Goal: Transaction & Acquisition: Purchase product/service

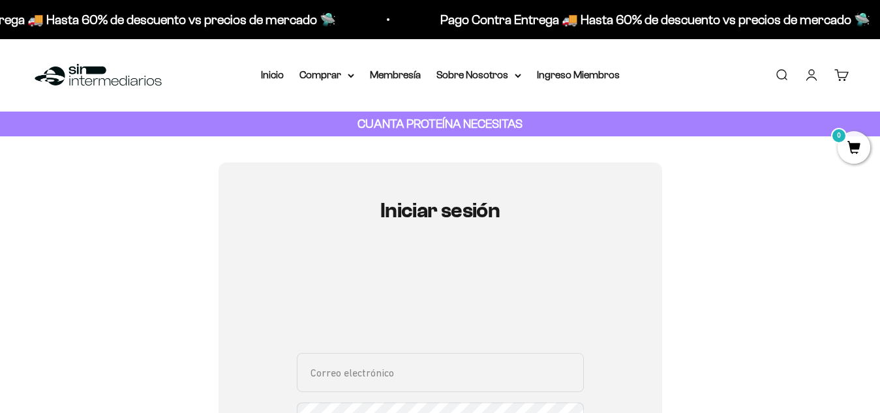
type input "[EMAIL_ADDRESS][DOMAIN_NAME]"
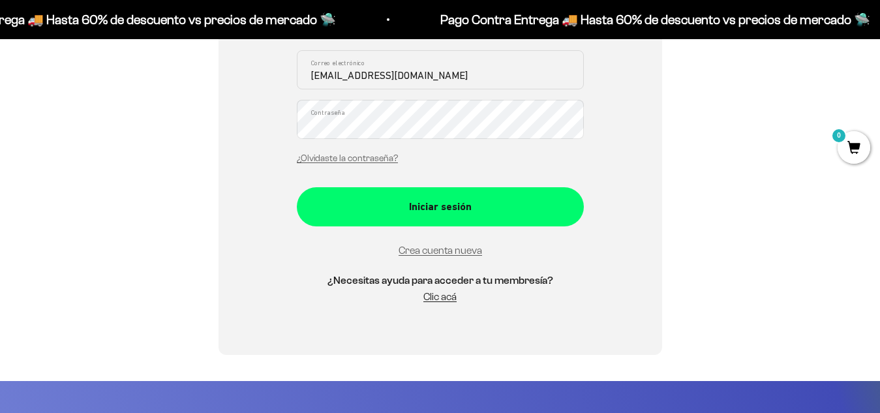
drag, startPoint x: 891, startPoint y: 53, endPoint x: 888, endPoint y: 128, distance: 75.1
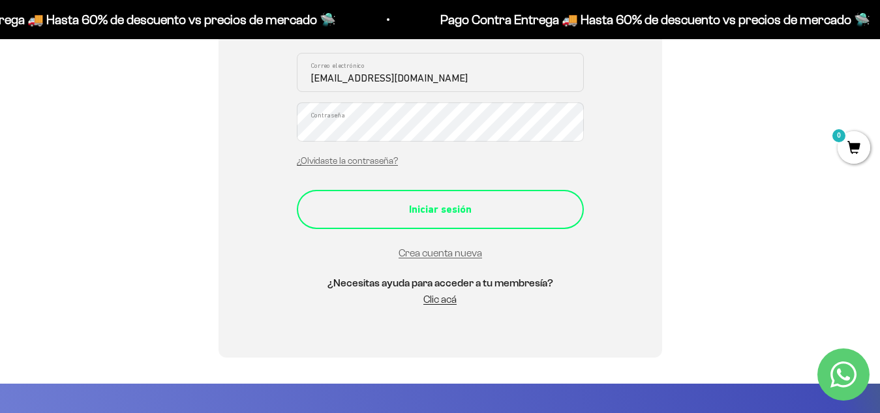
click at [515, 199] on button "Iniciar sesión" at bounding box center [440, 209] width 287 height 39
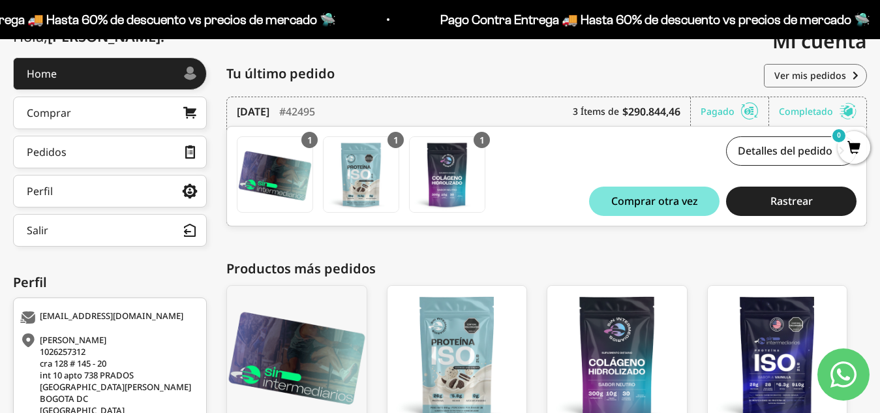
scroll to position [170, 0]
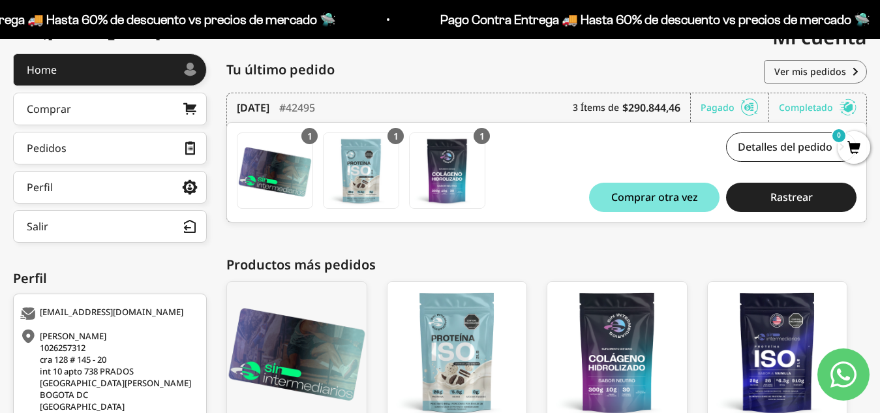
drag, startPoint x: 891, startPoint y: 97, endPoint x: 890, endPoint y: 193, distance: 95.9
click at [880, 193] on html "Ir al contenido Pago Contra Entrega 🚚 Hasta 60% de descuento vs precios de merc…" at bounding box center [440, 179] width 880 height 698
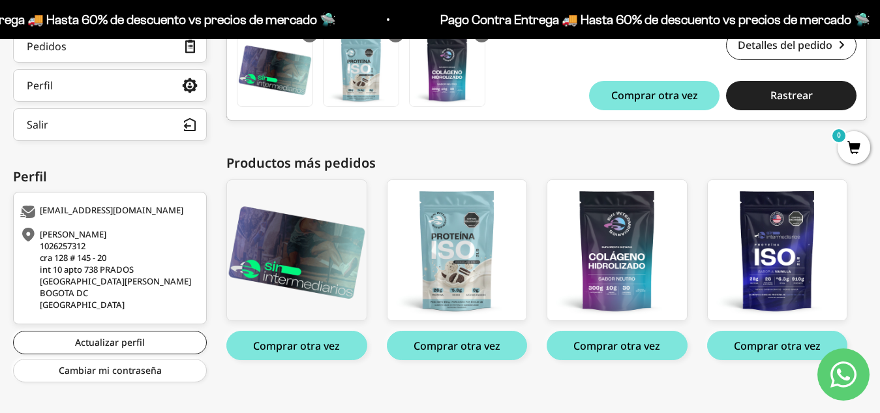
scroll to position [281, 0]
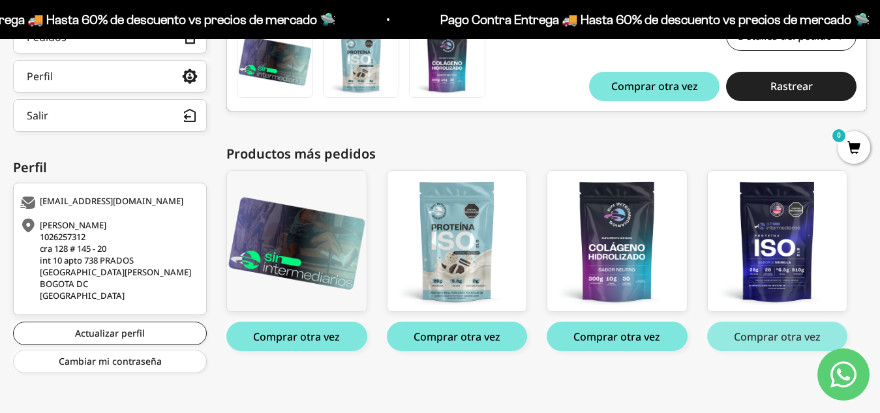
click at [779, 335] on button "Comprar otra vez" at bounding box center [777, 336] width 140 height 29
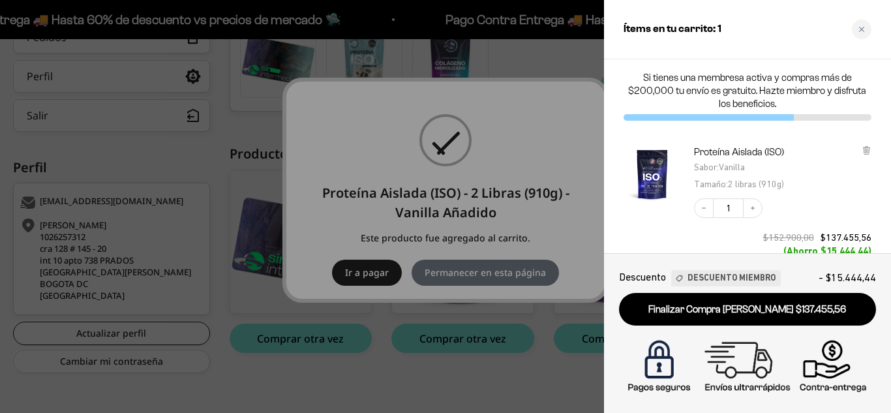
click at [147, 323] on div at bounding box center [445, 206] width 891 height 413
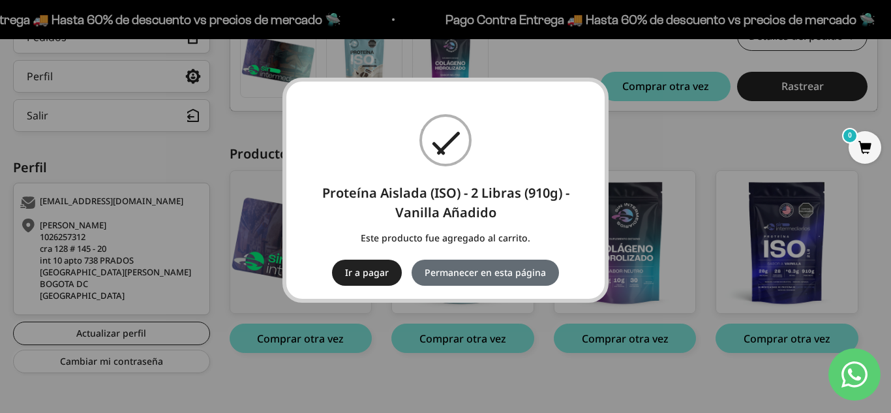
click at [450, 282] on button "Permanecer en esta página" at bounding box center [485, 273] width 147 height 26
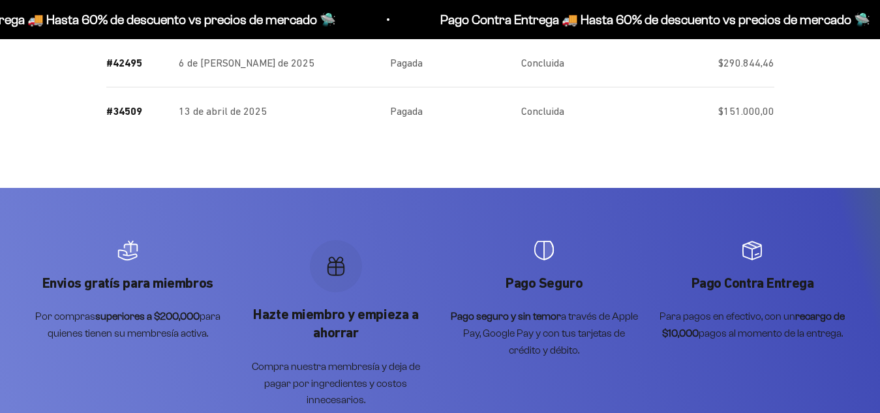
scroll to position [281, 0]
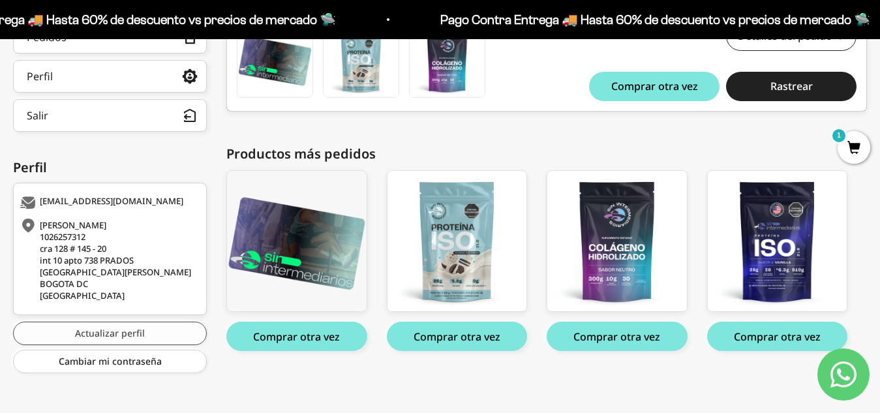
click at [117, 330] on link "Actualizar perfil" at bounding box center [110, 333] width 194 height 23
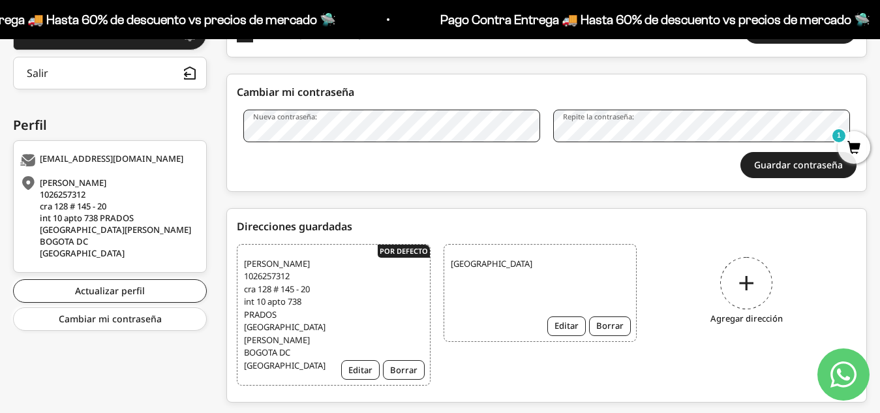
scroll to position [330, 0]
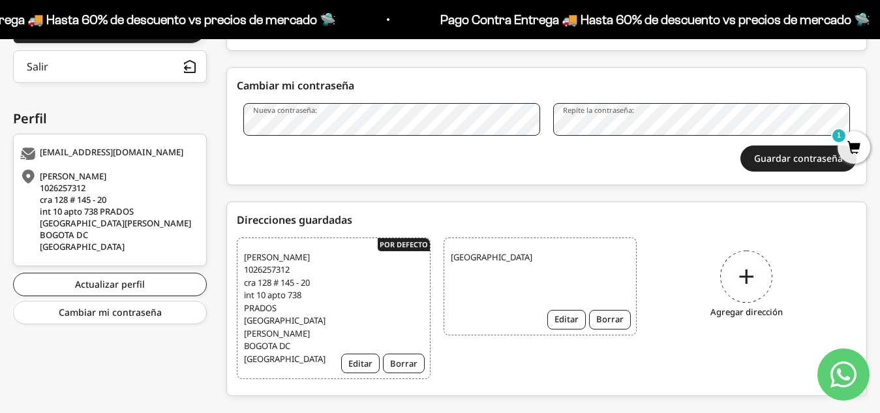
drag, startPoint x: 891, startPoint y: 155, endPoint x: 891, endPoint y: 354, distance: 199.0
click at [880, 354] on html "Ir al contenido Pago Contra Entrega 🚚 Hasta 60% de descuento vs precios de merc…" at bounding box center [440, 54] width 880 height 769
click at [342, 339] on div "Xiomara Gomez 1026257312 cra 128 # 145 - 20 int 10 apto 738 PRADOS SAN FELIPE B…" at bounding box center [334, 308] width 194 height 142
click at [361, 354] on button "Editar" at bounding box center [360, 364] width 38 height 20
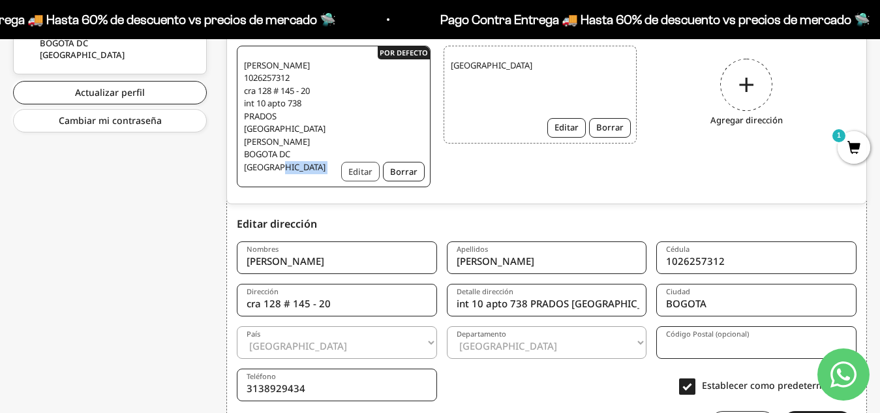
scroll to position [583, 0]
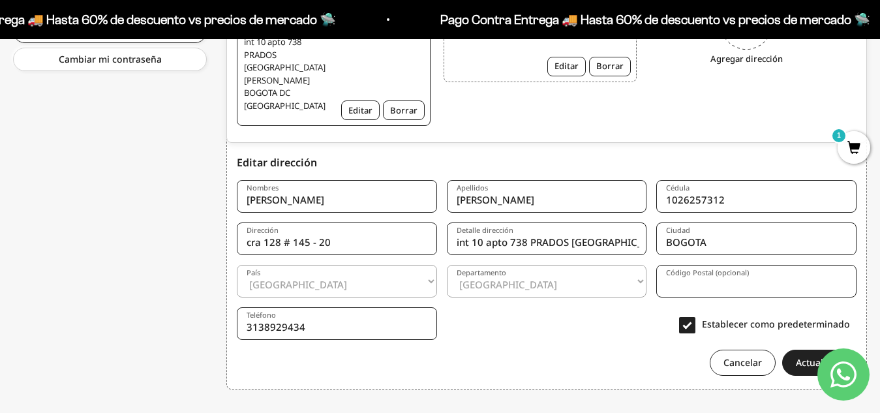
drag, startPoint x: 415, startPoint y: 213, endPoint x: 233, endPoint y: 207, distance: 182.1
click at [233, 207] on div "Editar dirección Nombres Apellidos Cédula Dirección Detalle dirección Ciudad Pa…" at bounding box center [546, 265] width 641 height 250
type input "calle media luna # 10-46"
drag, startPoint x: 630, startPoint y: 222, endPoint x: 446, endPoint y: 220, distance: 184.6
click at [446, 220] on form "Nombres Xiomara Apellidos Gomez Cédula 1026257312 Dirección calle media luna # …" at bounding box center [547, 273] width 620 height 206
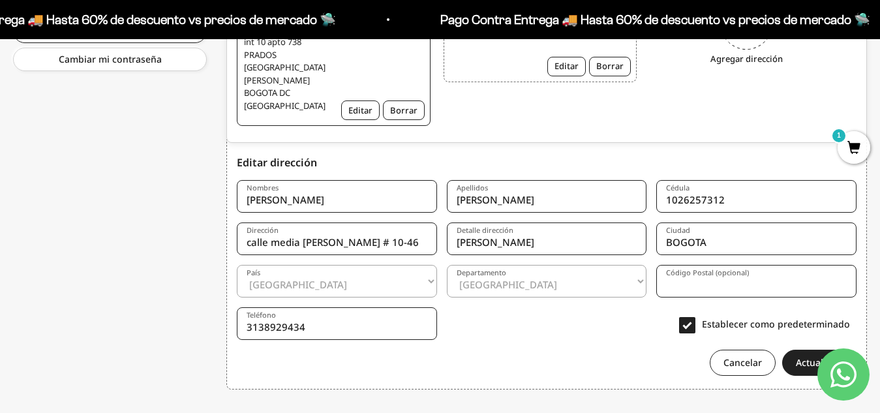
type input "Masaya Cartaagena"
drag, startPoint x: 747, startPoint y: 222, endPoint x: 631, endPoint y: 217, distance: 116.2
click at [631, 217] on form "Nombres Xiomara Apellidos Gomez Cédula 1026257312 Dirección calle media luna # …" at bounding box center [547, 273] width 620 height 206
type input "CARTAGENA"
click at [510, 265] on select "Amazonas Antioquia Arauca Atlántico Bogotá Bolívar Boyacá Caldas Caquetá Casana…" at bounding box center [547, 281] width 200 height 33
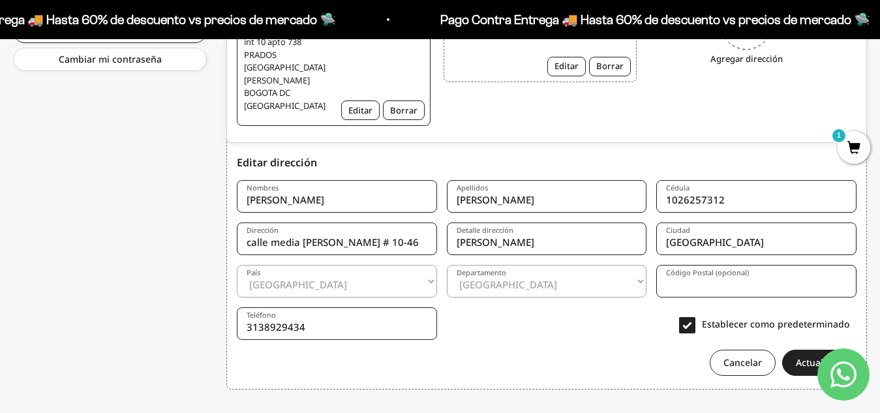
select select "Bolívar"
click at [447, 265] on select "Amazonas Antioquia Arauca Atlántico Bogotá Bolívar Boyacá Caldas Caquetá Casana…" at bounding box center [547, 281] width 200 height 33
click at [800, 350] on button "Actualizar" at bounding box center [817, 363] width 71 height 26
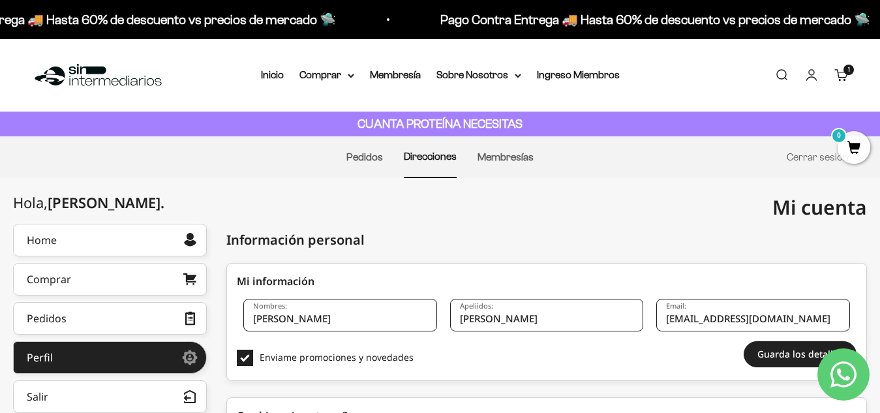
click at [849, 80] on link "Carrito 1 artículo 1" at bounding box center [841, 75] width 14 height 14
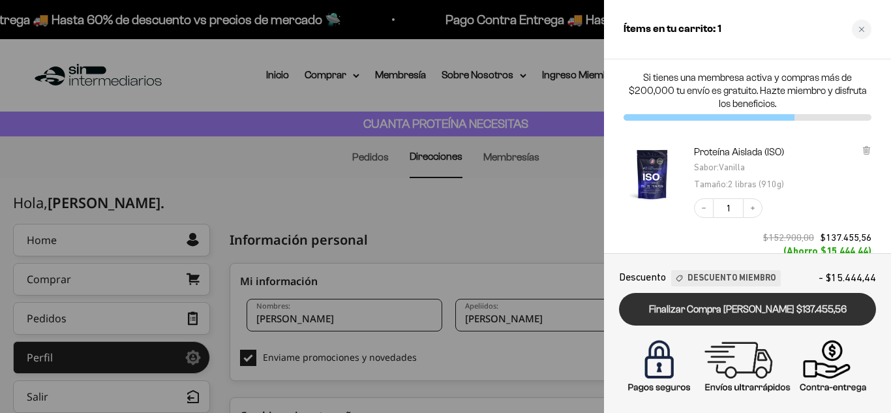
click at [784, 307] on link "Finalizar Compra [PERSON_NAME] $137.455,56" at bounding box center [747, 309] width 257 height 33
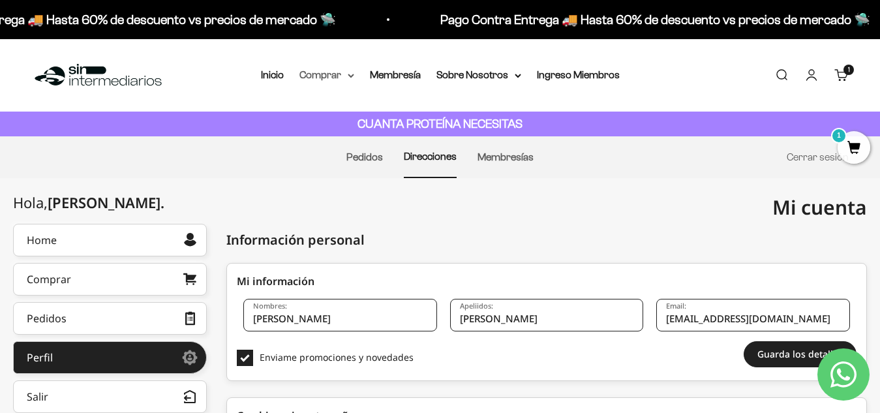
click at [335, 72] on summary "Comprar" at bounding box center [326, 75] width 55 height 17
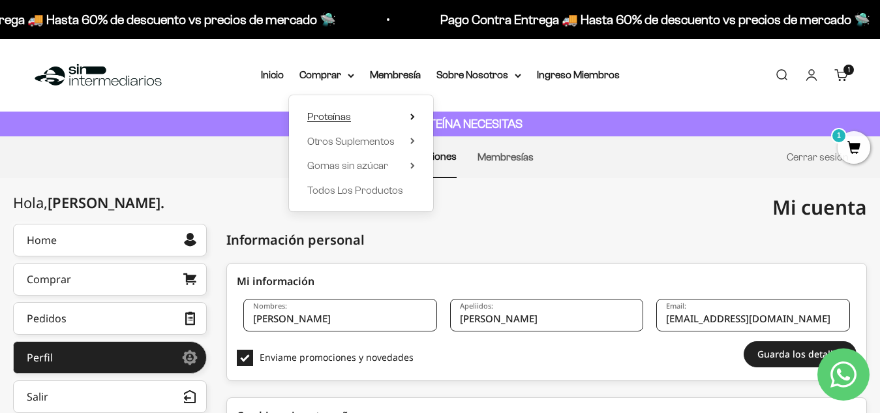
click at [356, 119] on summary "Proteínas" at bounding box center [361, 116] width 108 height 17
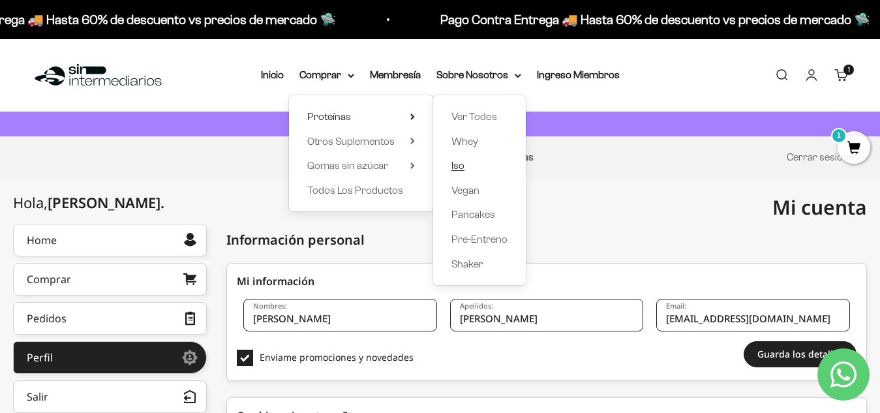
click at [494, 164] on link "Iso" at bounding box center [479, 165] width 56 height 17
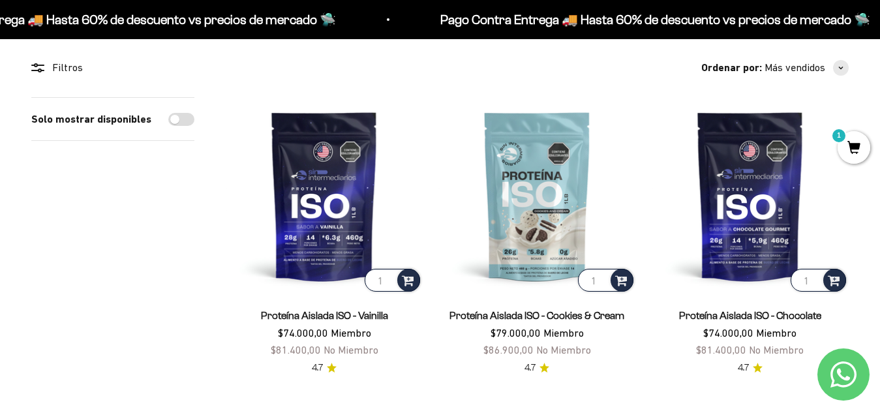
scroll to position [95, 0]
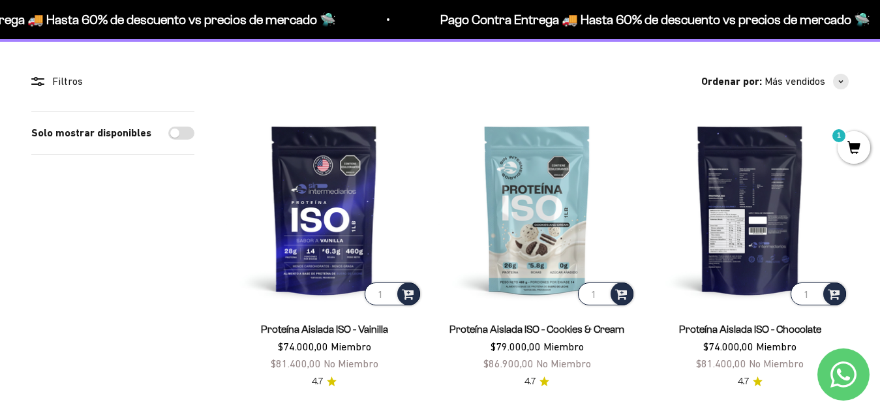
click at [779, 224] on img at bounding box center [750, 209] width 197 height 197
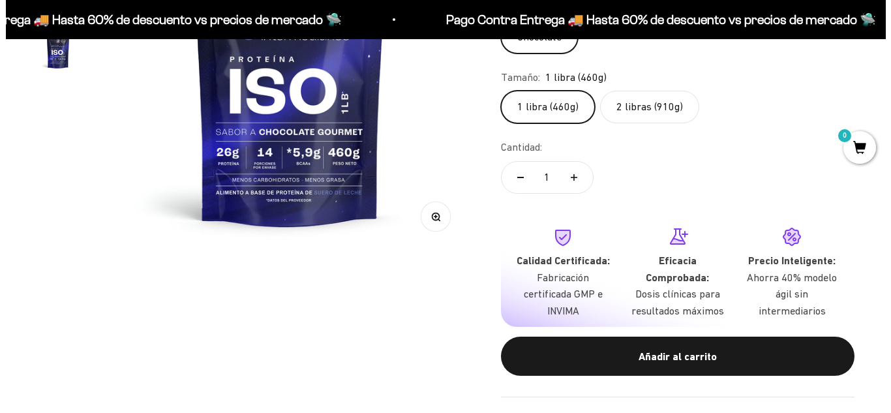
scroll to position [504, 0]
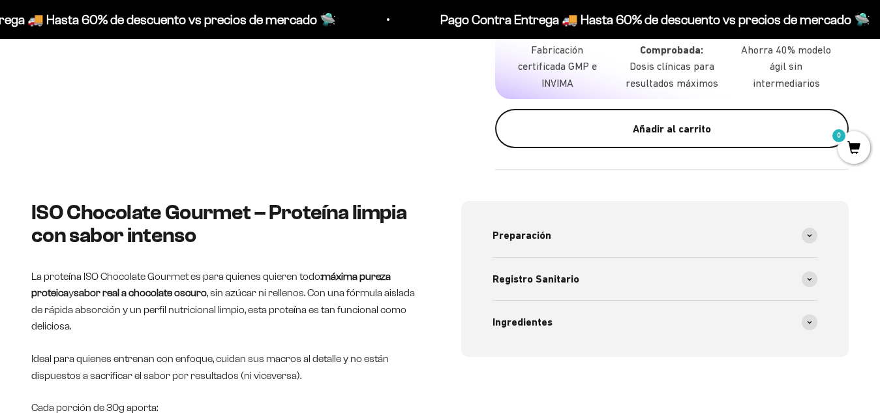
click at [759, 117] on button "Añadir al carrito" at bounding box center [672, 128] width 354 height 39
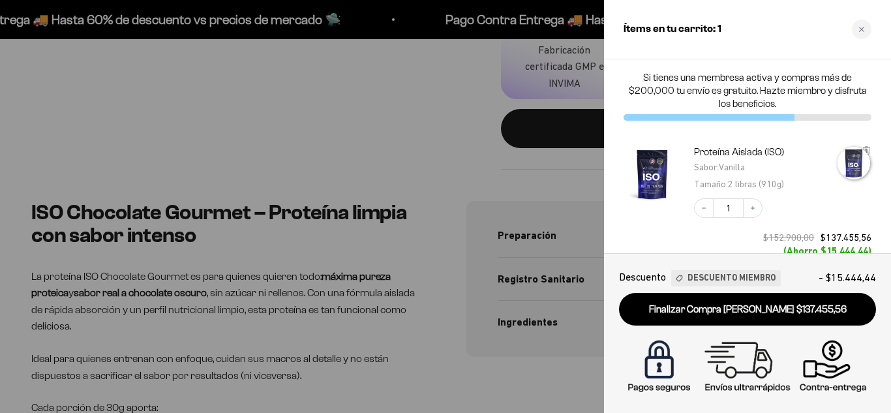
scroll to position [0, 0]
click at [791, 316] on link "Finalizar Compra Segura $137.455,56" at bounding box center [747, 309] width 257 height 33
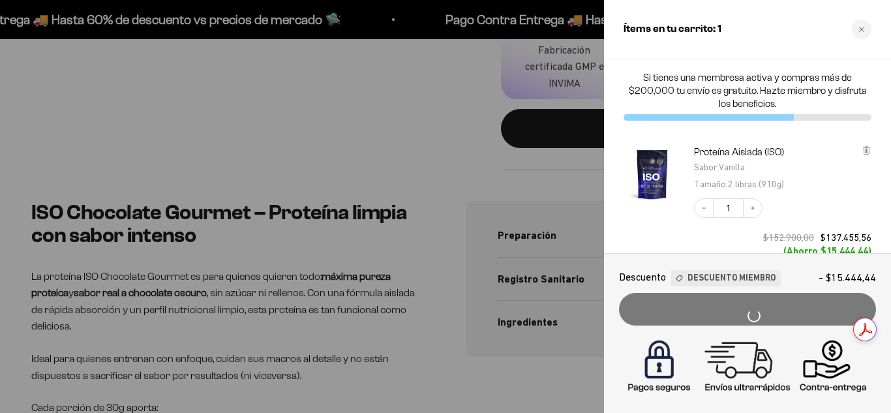
click at [790, 316] on div "Finalizar Compra Segura $137.455,56" at bounding box center [747, 309] width 257 height 33
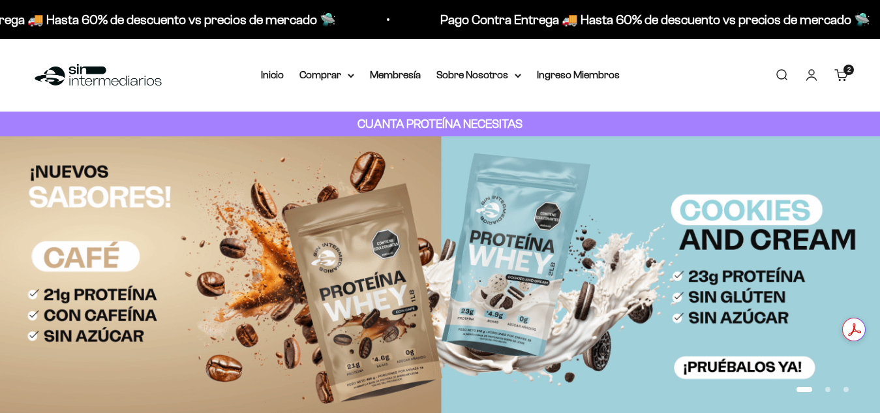
click at [846, 76] on link "Carrito 2 artículos 2" at bounding box center [841, 75] width 14 height 14
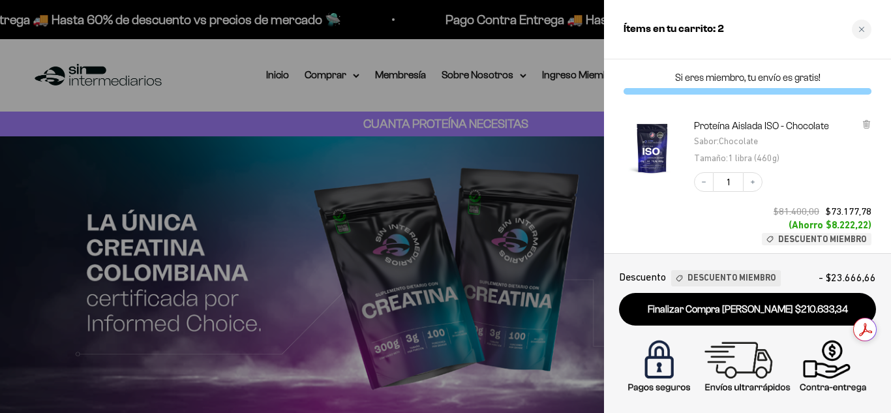
drag, startPoint x: 891, startPoint y: 121, endPoint x: 889, endPoint y: 204, distance: 82.2
click at [889, 203] on div "Proteína Aislada ISO - Chocolate Sabor : Chocolate Tamaño : 1 libra (460g) Decr…" at bounding box center [747, 182] width 287 height 153
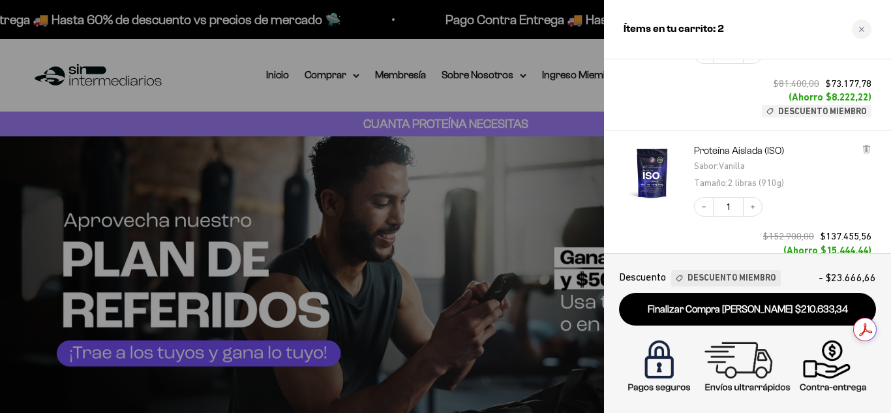
scroll to position [130, 0]
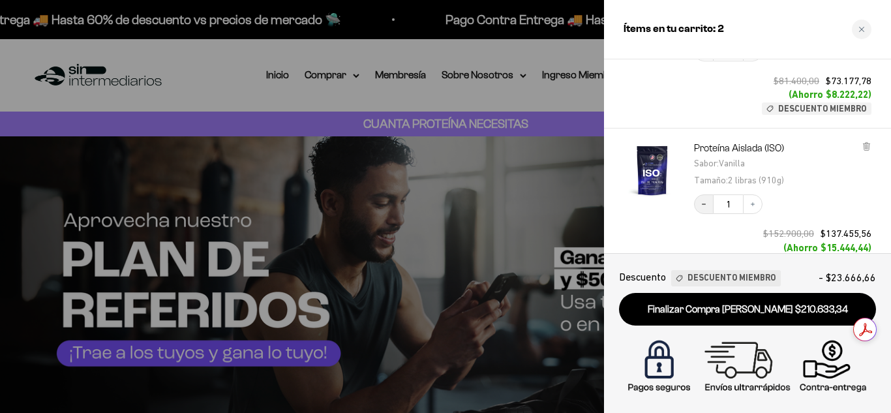
click at [702, 208] on icon "Decrease quantity" at bounding box center [704, 204] width 8 height 8
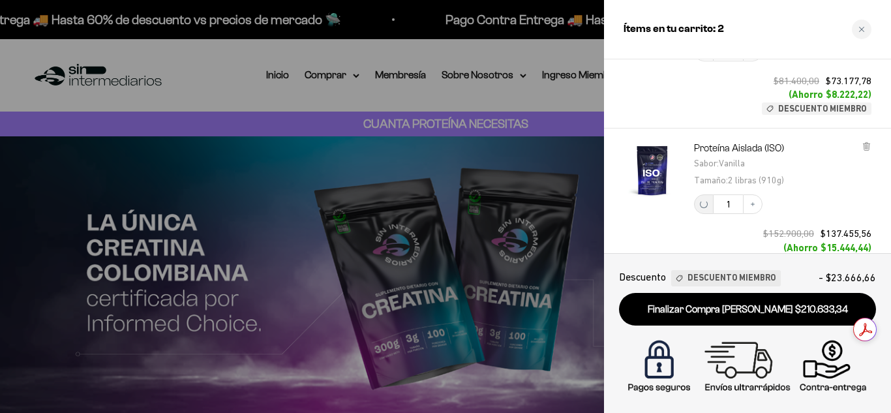
click at [873, 149] on div "Proteína Aislada (ISO) Sabor : Vanilla Tamaño : 2 libras (910g) Decrease quanti…" at bounding box center [747, 205] width 287 height 153
click at [867, 147] on icon at bounding box center [866, 147] width 5 height 7
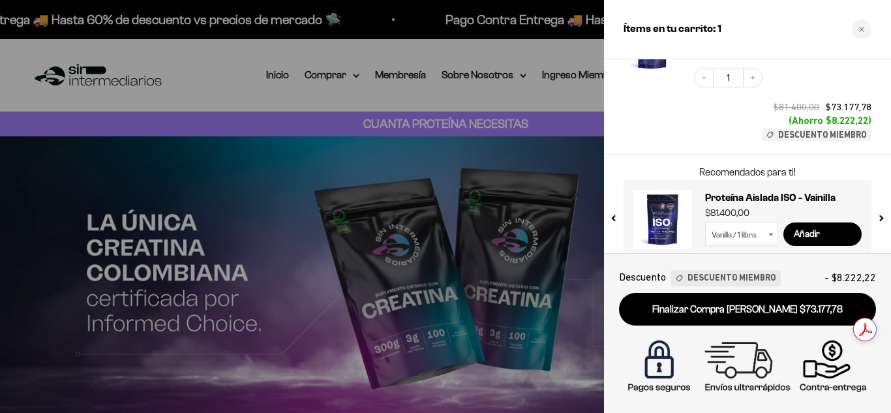
scroll to position [145, 0]
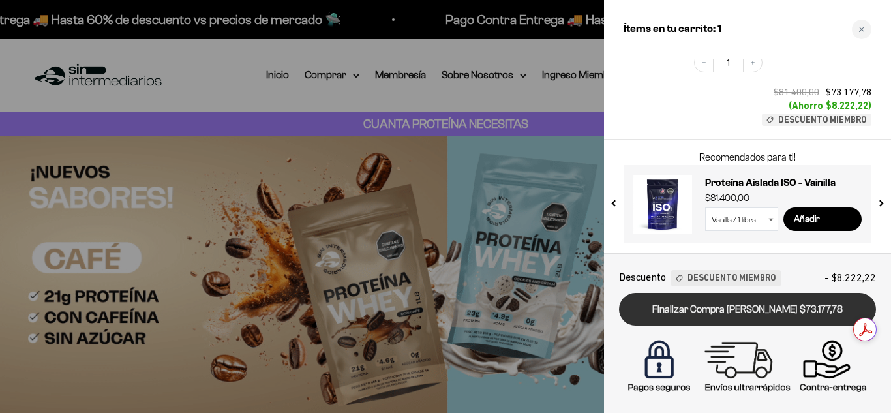
click at [770, 311] on link "Finalizar Compra [PERSON_NAME] $73.177,78" at bounding box center [747, 309] width 257 height 33
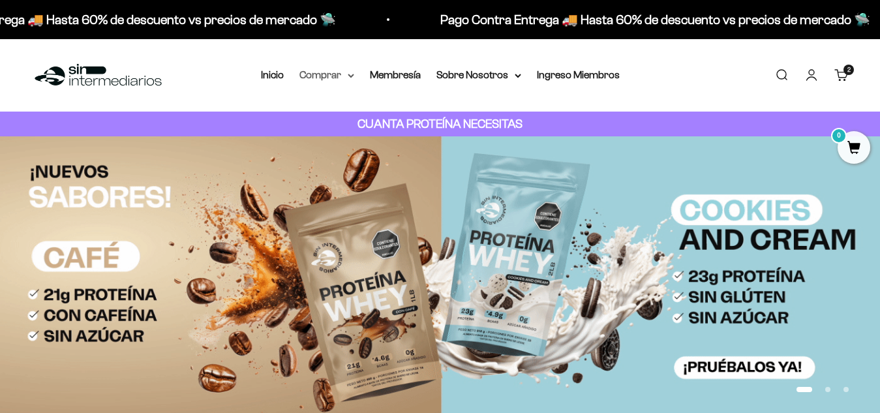
click at [324, 71] on summary "Comprar" at bounding box center [326, 75] width 55 height 17
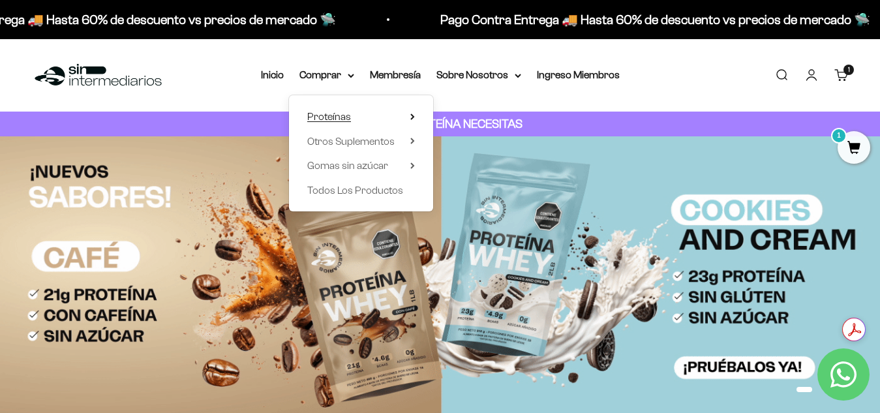
click at [361, 113] on summary "Proteínas" at bounding box center [361, 116] width 108 height 17
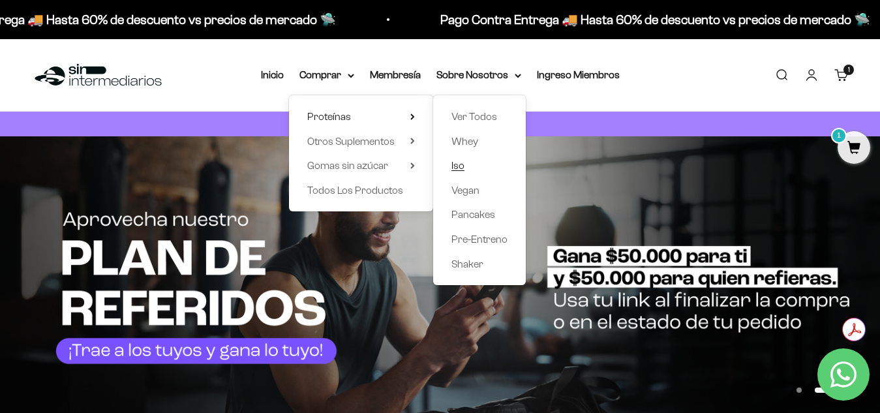
click at [470, 163] on link "Iso" at bounding box center [479, 165] width 56 height 17
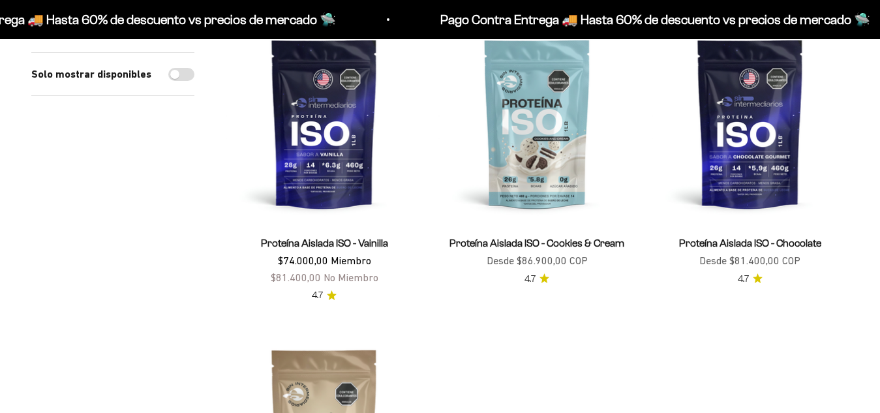
scroll to position [184, 0]
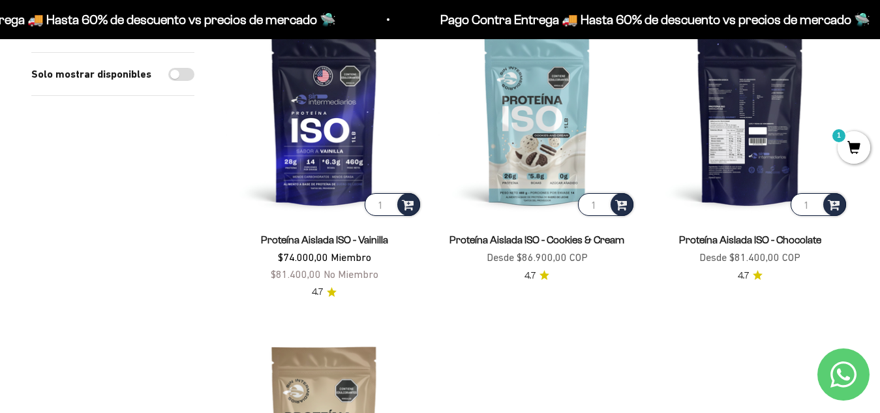
click at [763, 149] on img at bounding box center [750, 120] width 197 height 197
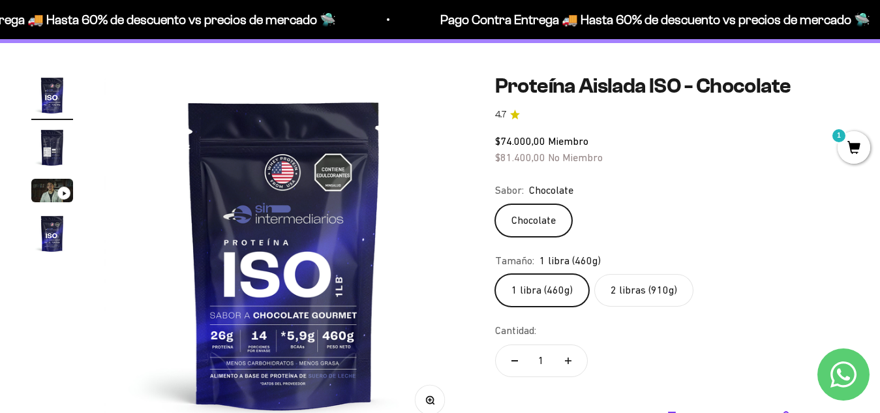
drag, startPoint x: 889, startPoint y: 45, endPoint x: 888, endPoint y: 53, distance: 7.9
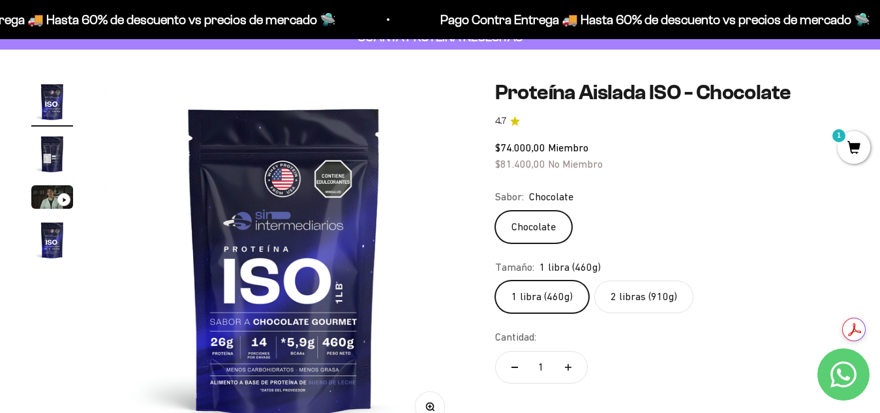
click at [622, 298] on label "2 libras (910g)" at bounding box center [643, 297] width 99 height 33
click at [495, 281] on input "2 libras (910g)" at bounding box center [495, 280] width 1 height 1
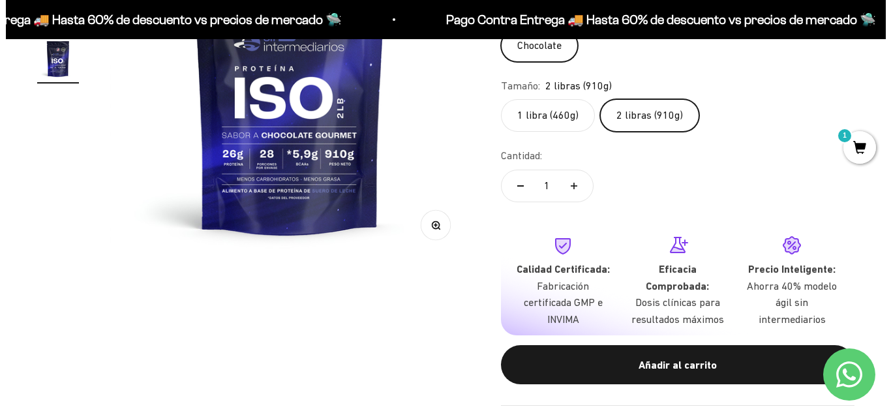
scroll to position [248, 0]
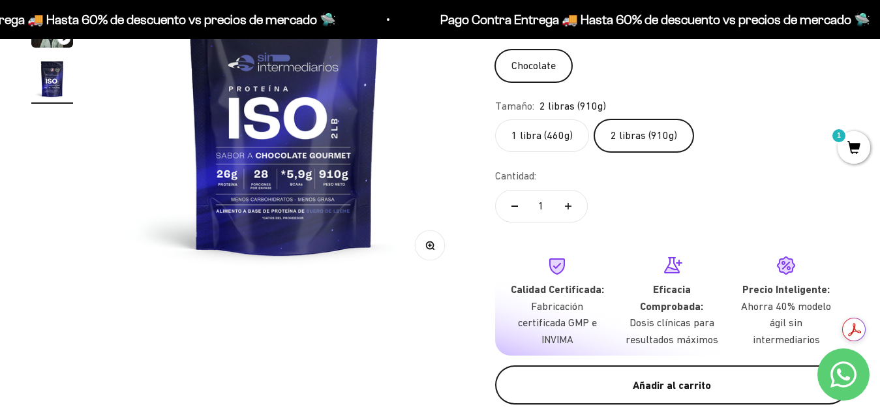
click at [735, 373] on button "Añadir al carrito" at bounding box center [672, 384] width 354 height 39
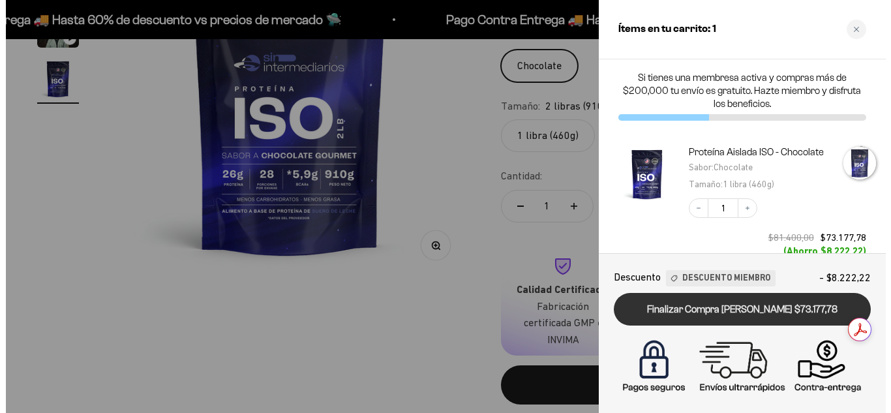
scroll to position [0, 1120]
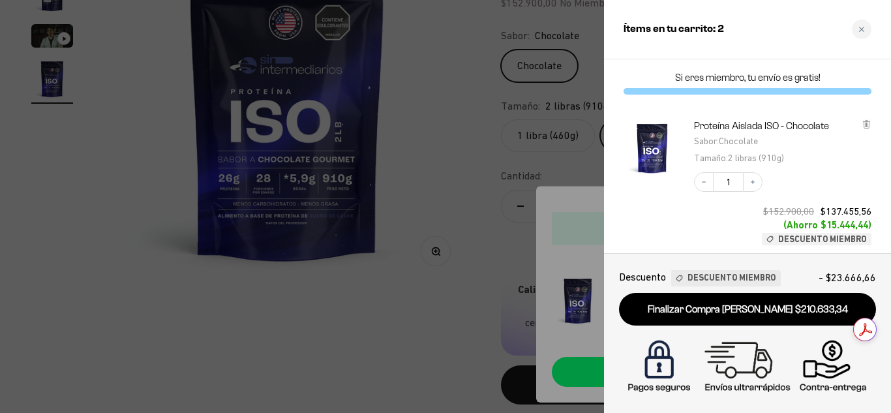
drag, startPoint x: 891, startPoint y: 166, endPoint x: 891, endPoint y: 238, distance: 71.8
click at [879, 238] on div "Proteína Aislada ISO - Chocolate Sabor : Chocolate Tamaño : 2 libras (910g) Dec…" at bounding box center [747, 182] width 287 height 153
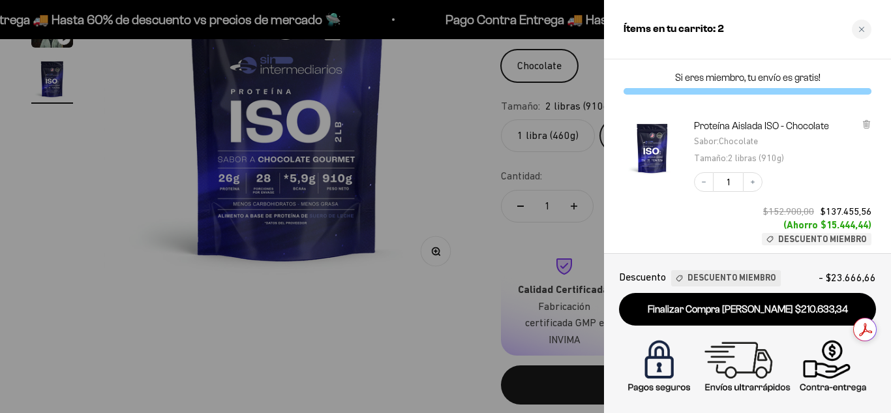
click at [824, 151] on div "Tamaño : 2 libras (910g)" at bounding box center [765, 157] width 142 height 17
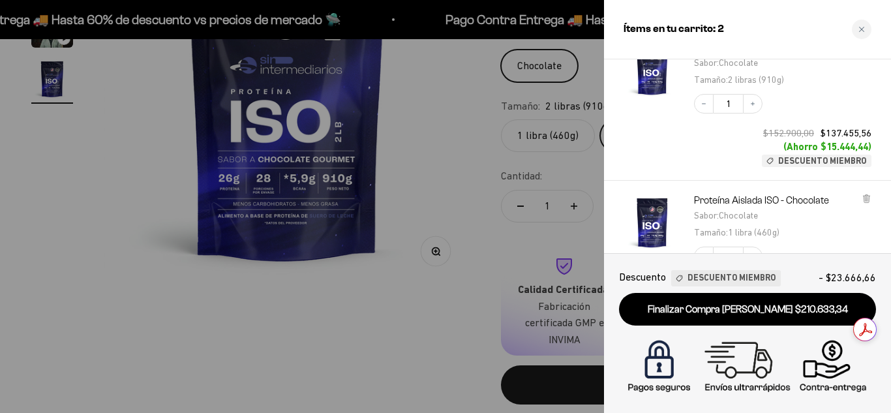
scroll to position [104, 0]
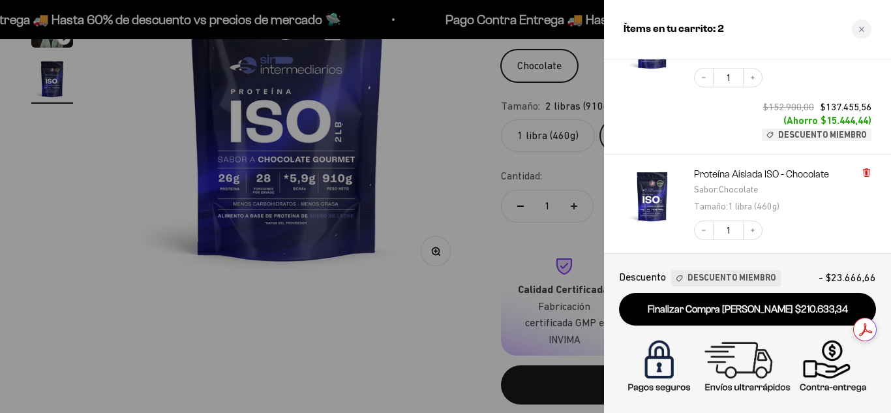
click at [864, 172] on icon at bounding box center [866, 173] width 5 height 7
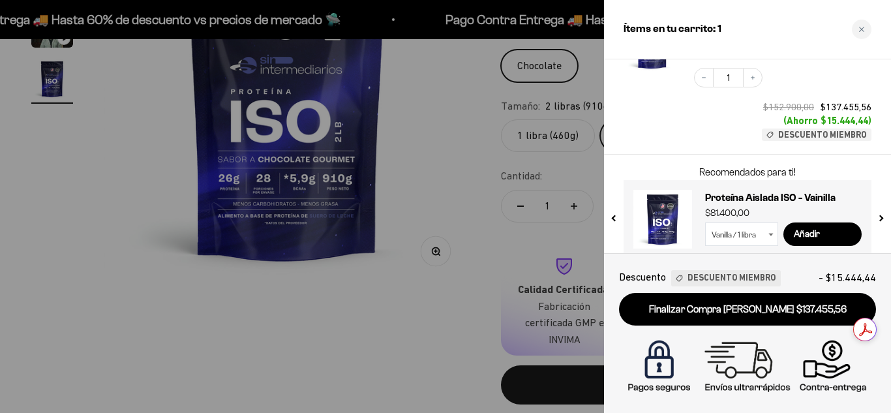
click at [762, 311] on link "Finalizar Compra [PERSON_NAME] $137.455,56" at bounding box center [747, 309] width 257 height 33
